Goal: Find specific page/section: Find specific page/section

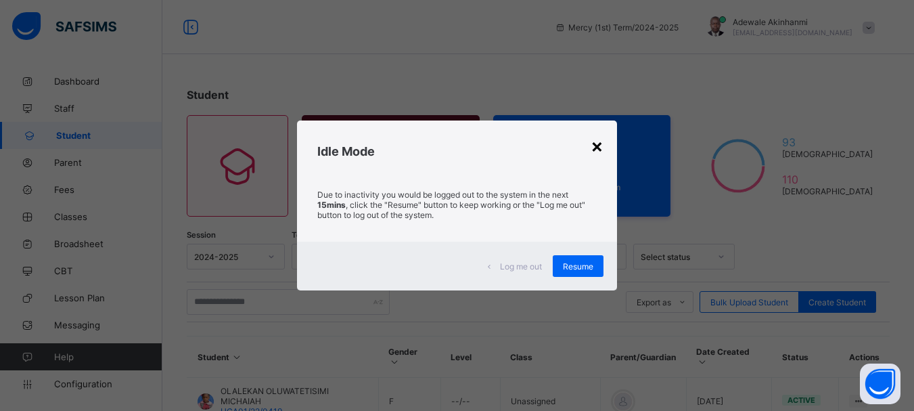
click at [598, 143] on div "×" at bounding box center [597, 145] width 13 height 23
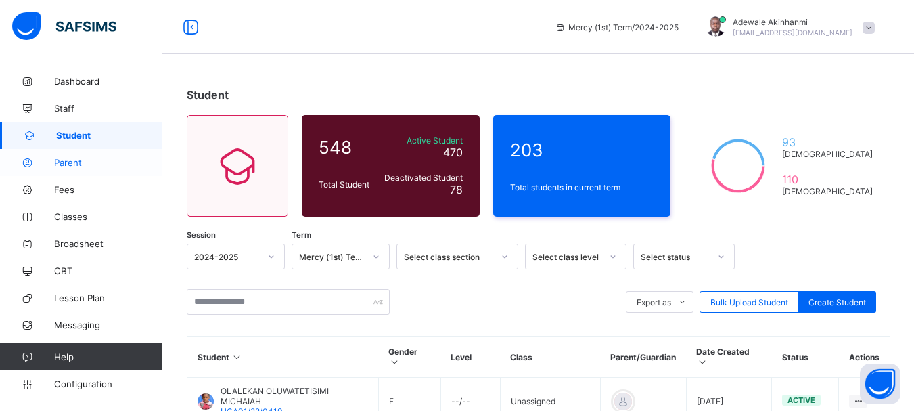
click at [73, 166] on span "Parent" at bounding box center [108, 162] width 108 height 11
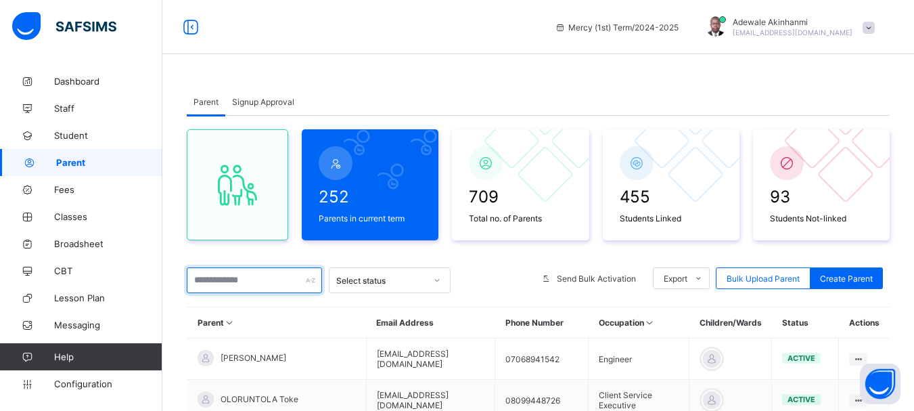
click at [249, 282] on input "text" at bounding box center [254, 280] width 135 height 26
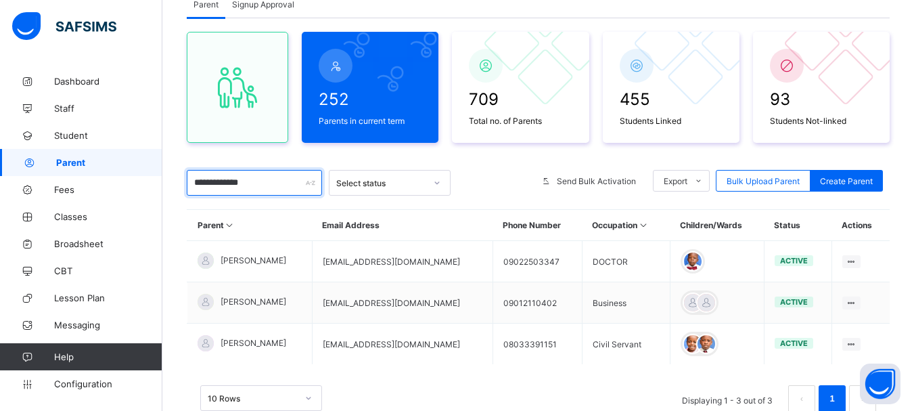
scroll to position [100, 0]
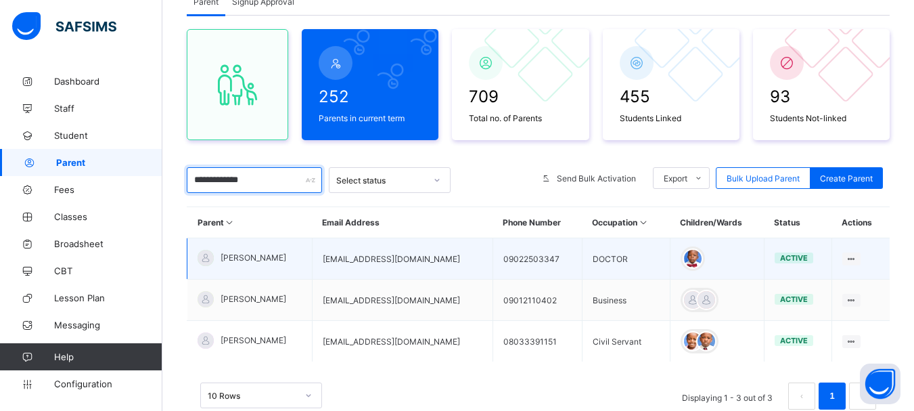
type input "**********"
click at [252, 256] on span "[PERSON_NAME]" at bounding box center [254, 257] width 66 height 10
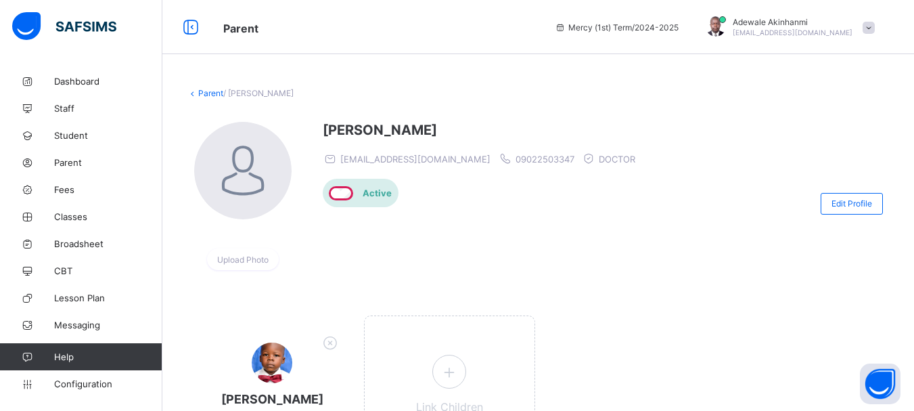
click at [206, 94] on link "Parent" at bounding box center [210, 93] width 25 height 10
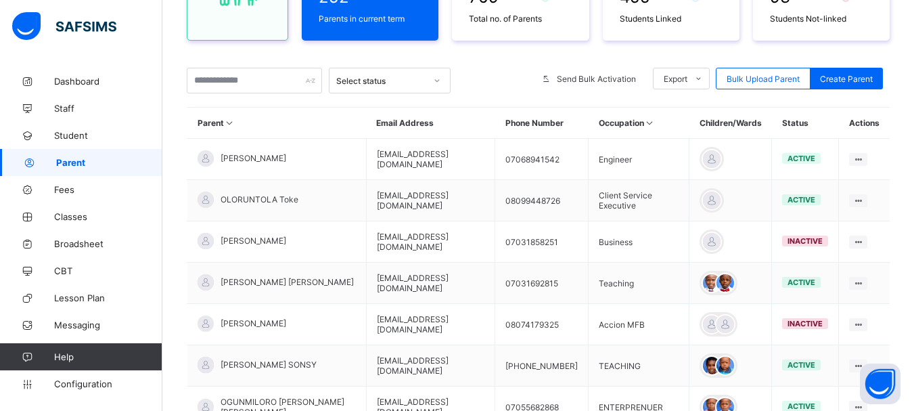
scroll to position [201, 0]
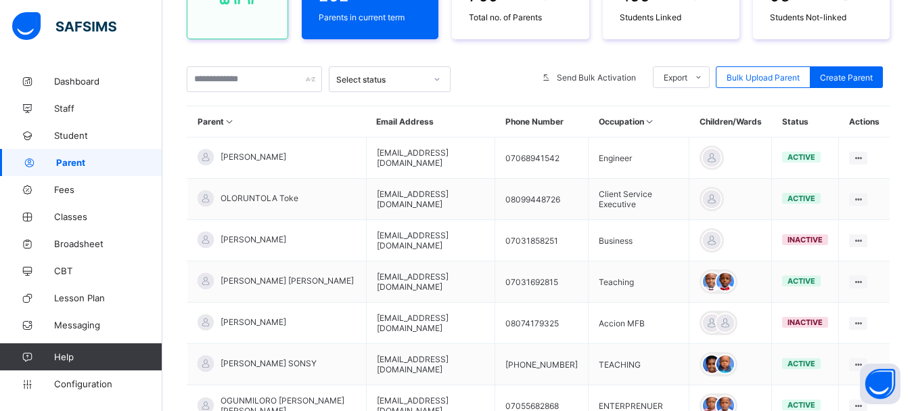
click at [227, 120] on icon at bounding box center [230, 121] width 12 height 10
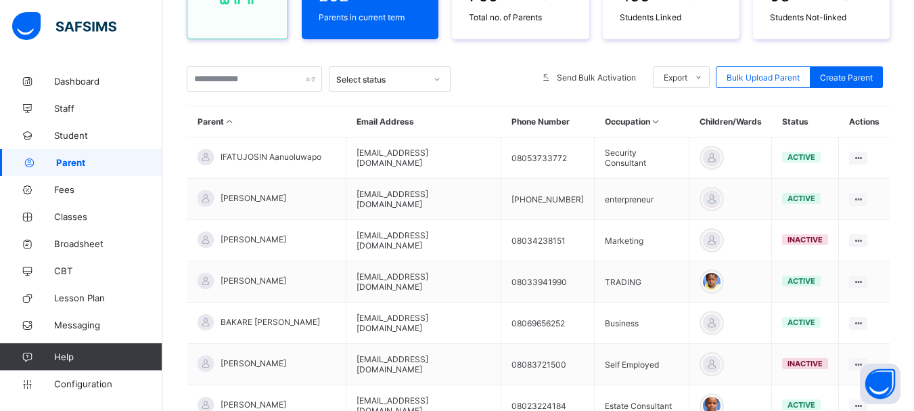
click at [228, 121] on icon at bounding box center [230, 121] width 12 height 10
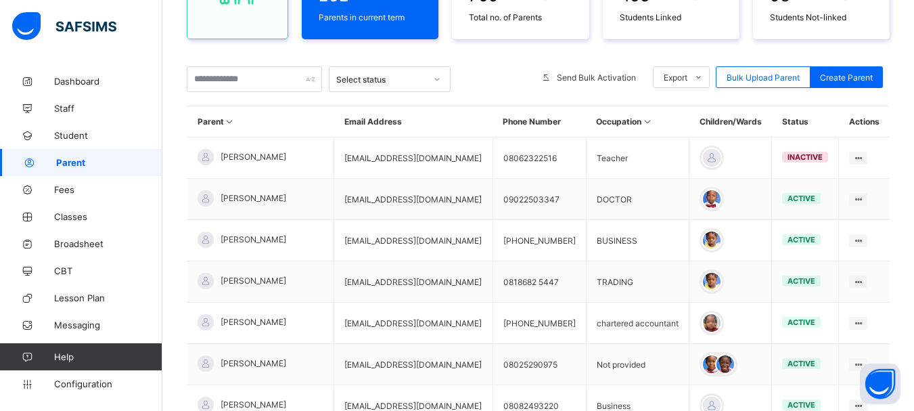
click at [437, 74] on icon at bounding box center [437, 79] width 8 height 14
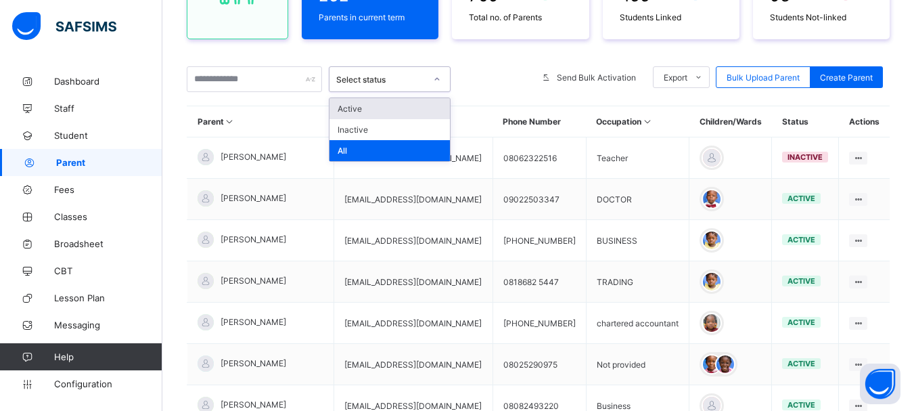
click at [486, 77] on div at bounding box center [492, 79] width 71 height 26
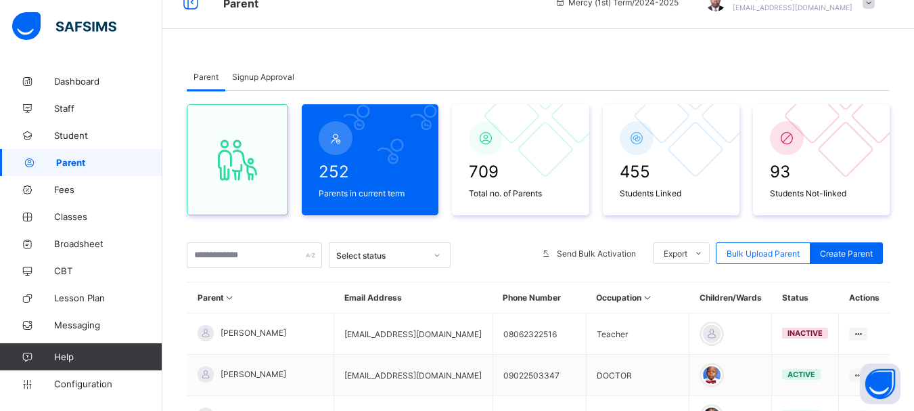
scroll to position [19, 0]
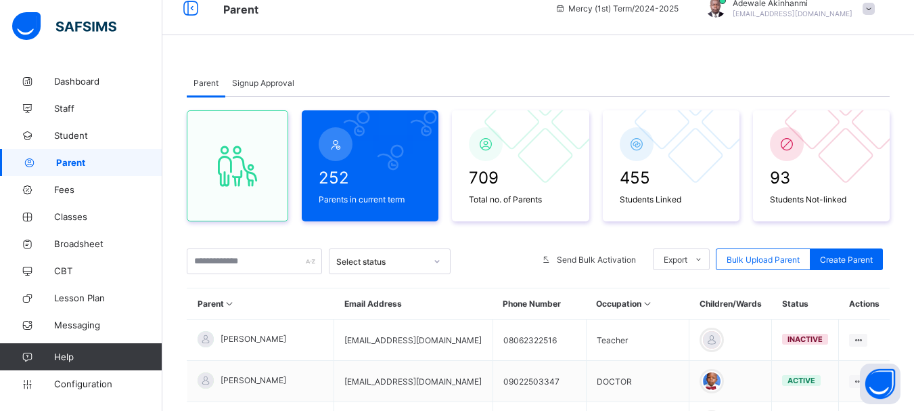
click at [434, 260] on icon at bounding box center [437, 261] width 8 height 14
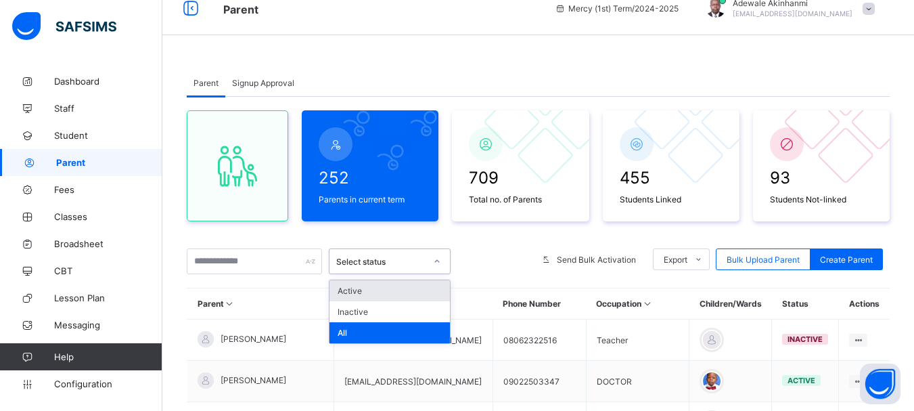
click at [486, 263] on div at bounding box center [492, 261] width 71 height 26
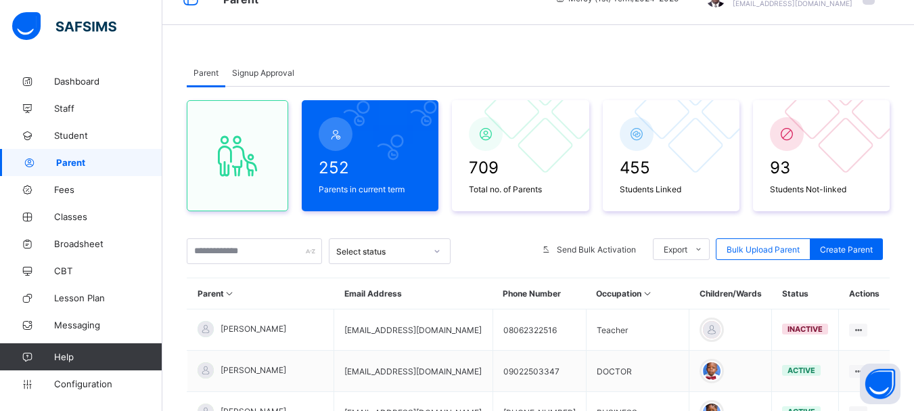
scroll to position [0, 0]
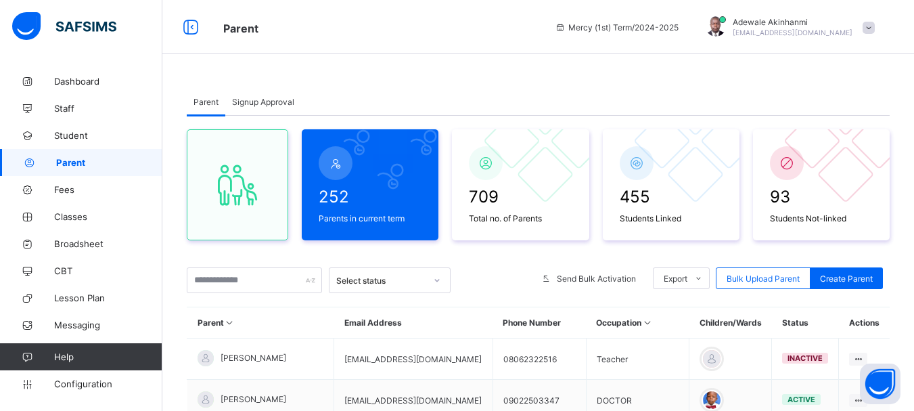
click at [76, 164] on span "Parent" at bounding box center [109, 162] width 106 height 11
click at [252, 284] on input "text" at bounding box center [254, 280] width 135 height 26
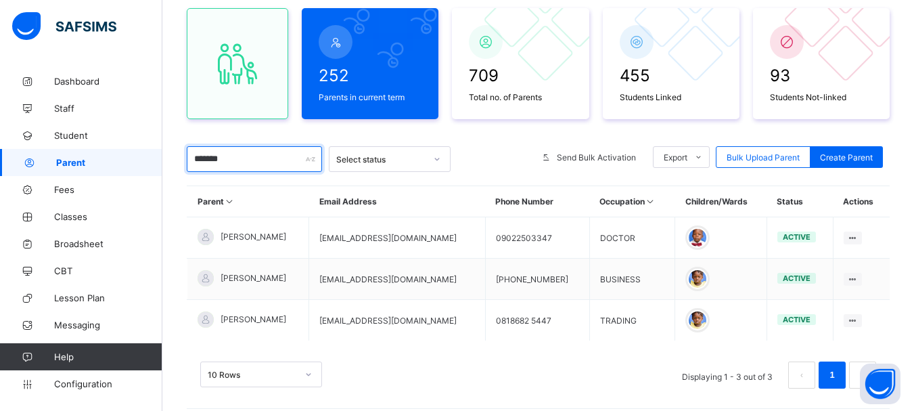
scroll to position [122, 0]
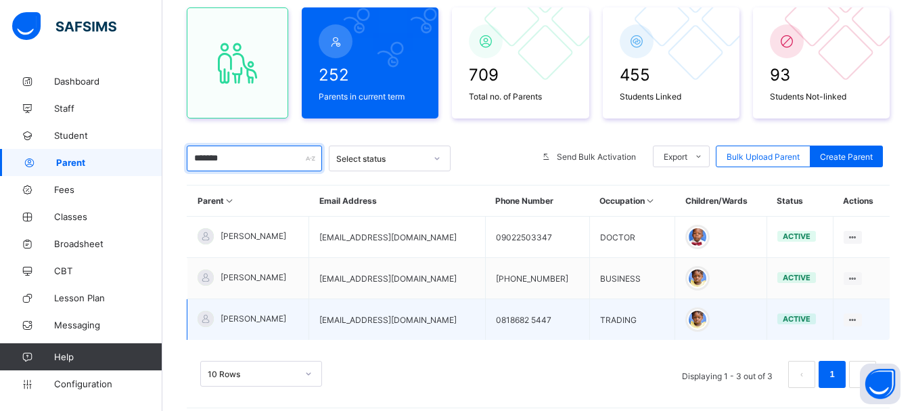
type input "*******"
click at [258, 319] on span "[PERSON_NAME]" at bounding box center [254, 318] width 66 height 10
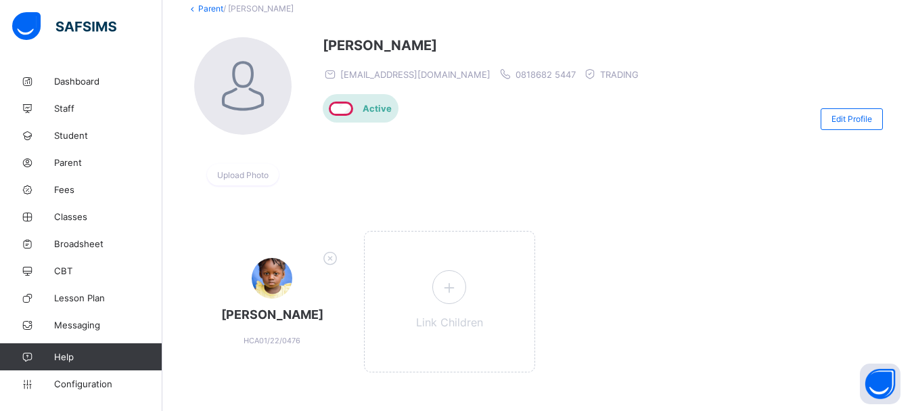
scroll to position [114, 0]
